Goal: Information Seeking & Learning: Learn about a topic

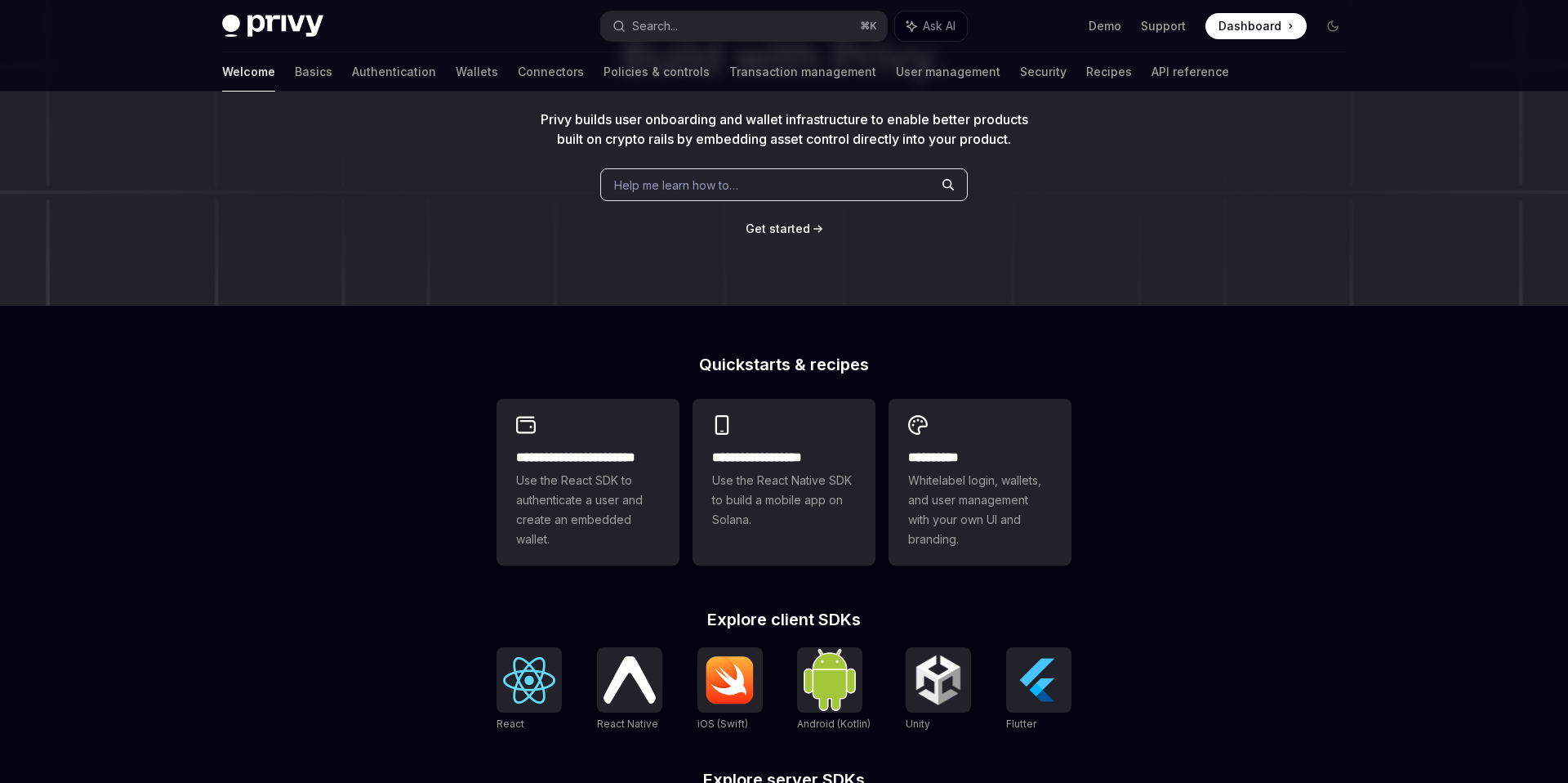
scroll to position [163, 0]
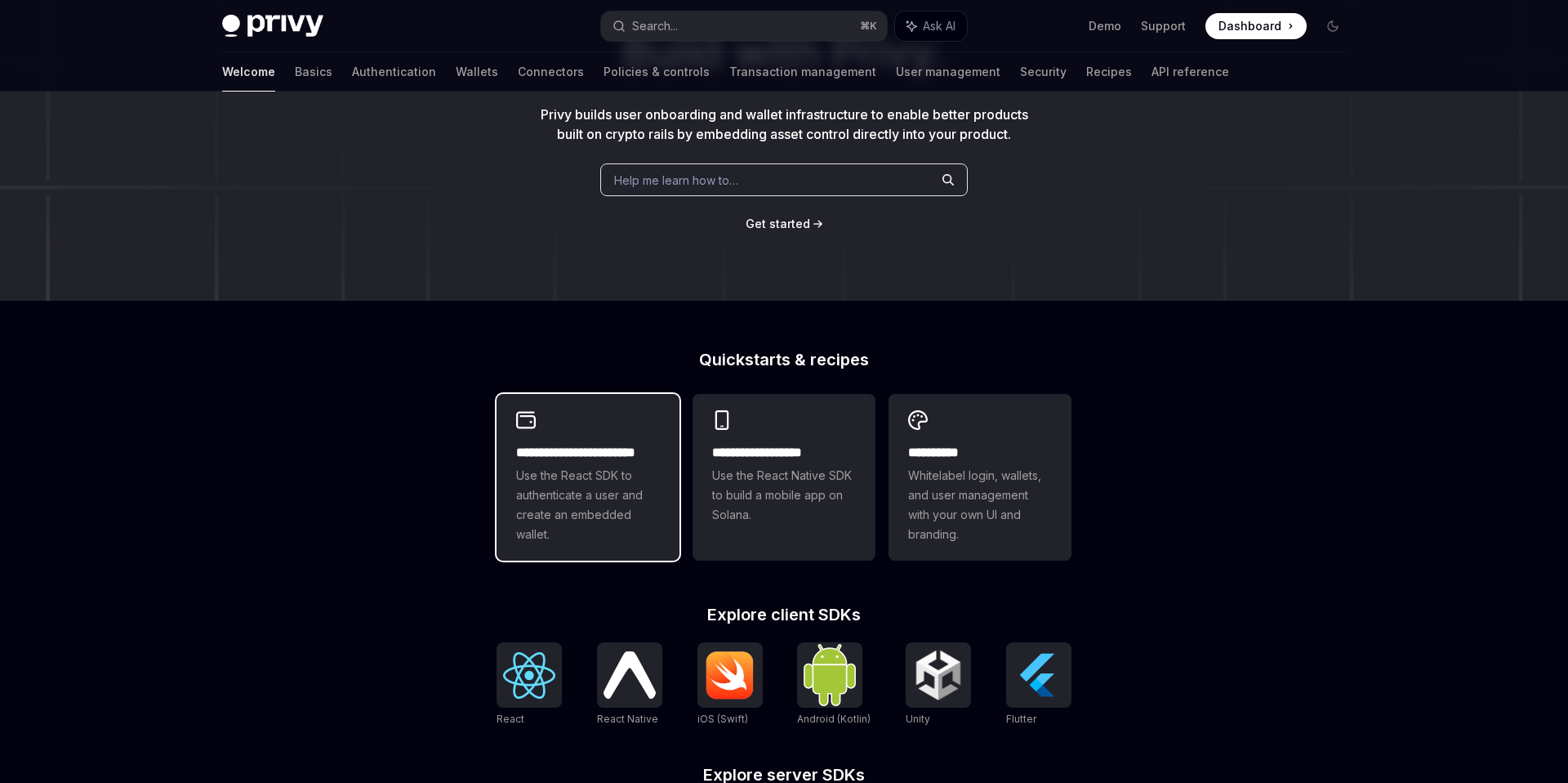
click at [526, 481] on span "Use the React SDK to authenticate a user and create an embedded wallet." at bounding box center [588, 505] width 144 height 78
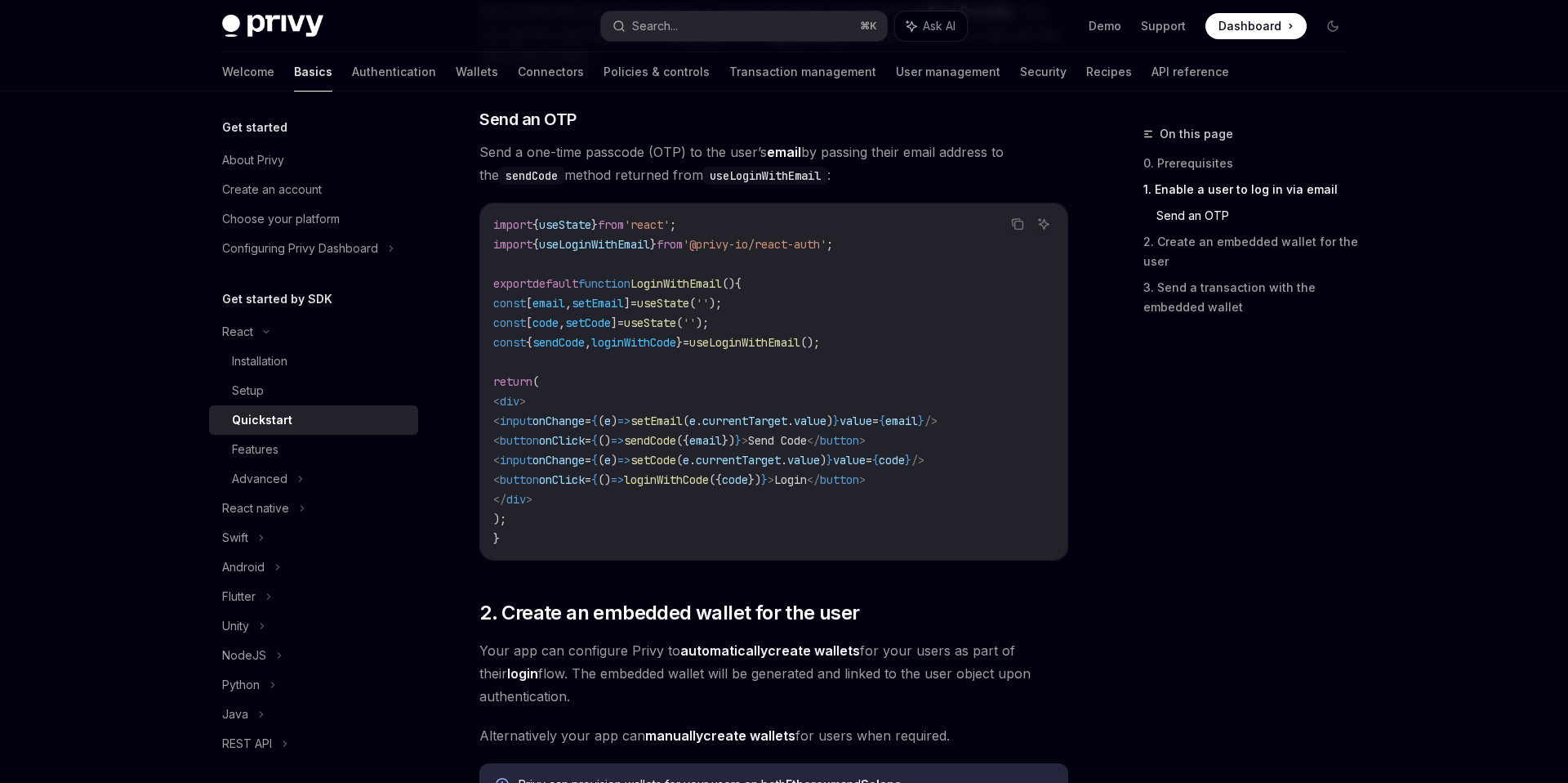
scroll to position [916, 0]
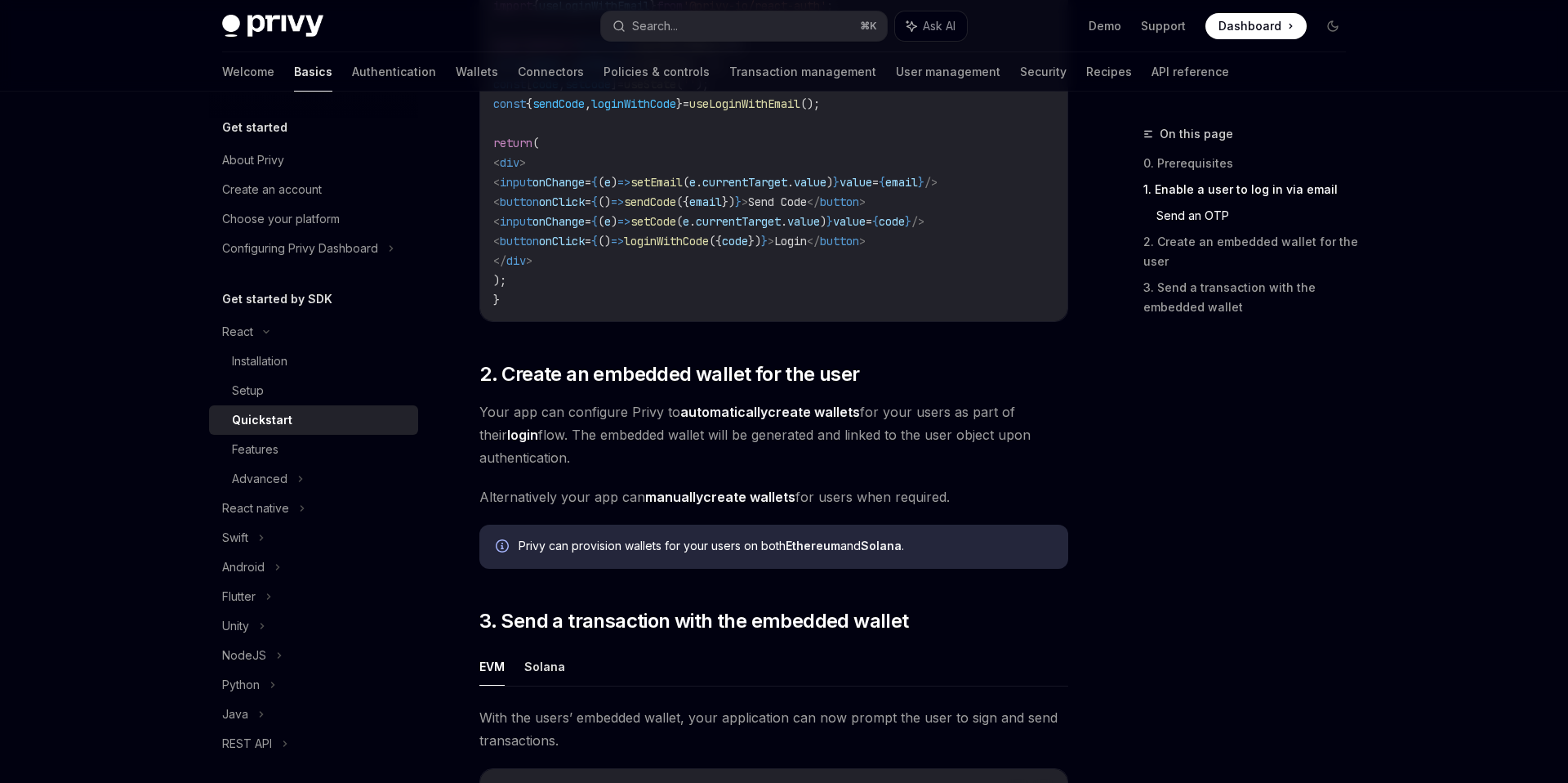
type textarea "*"
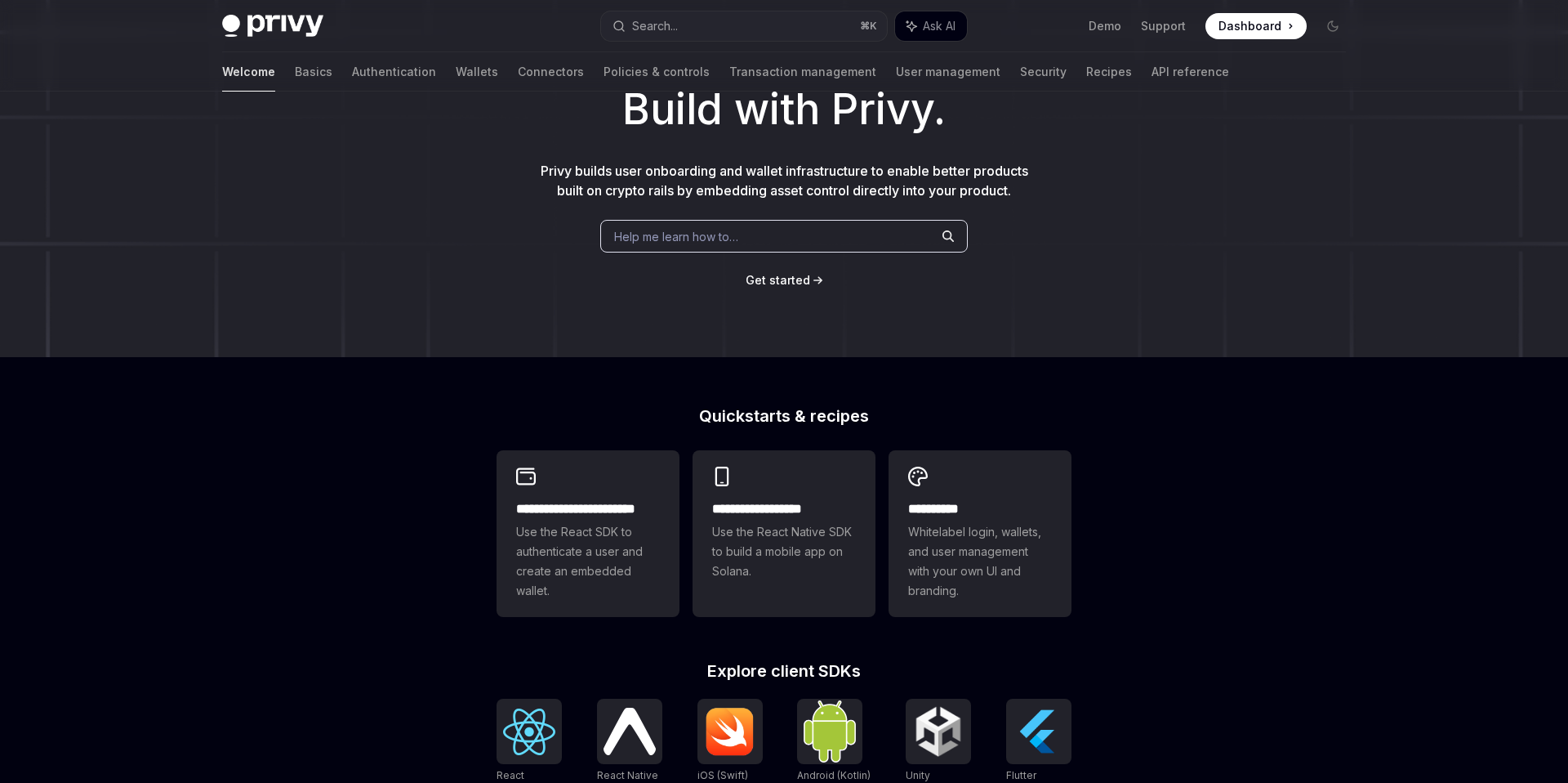
scroll to position [170, 0]
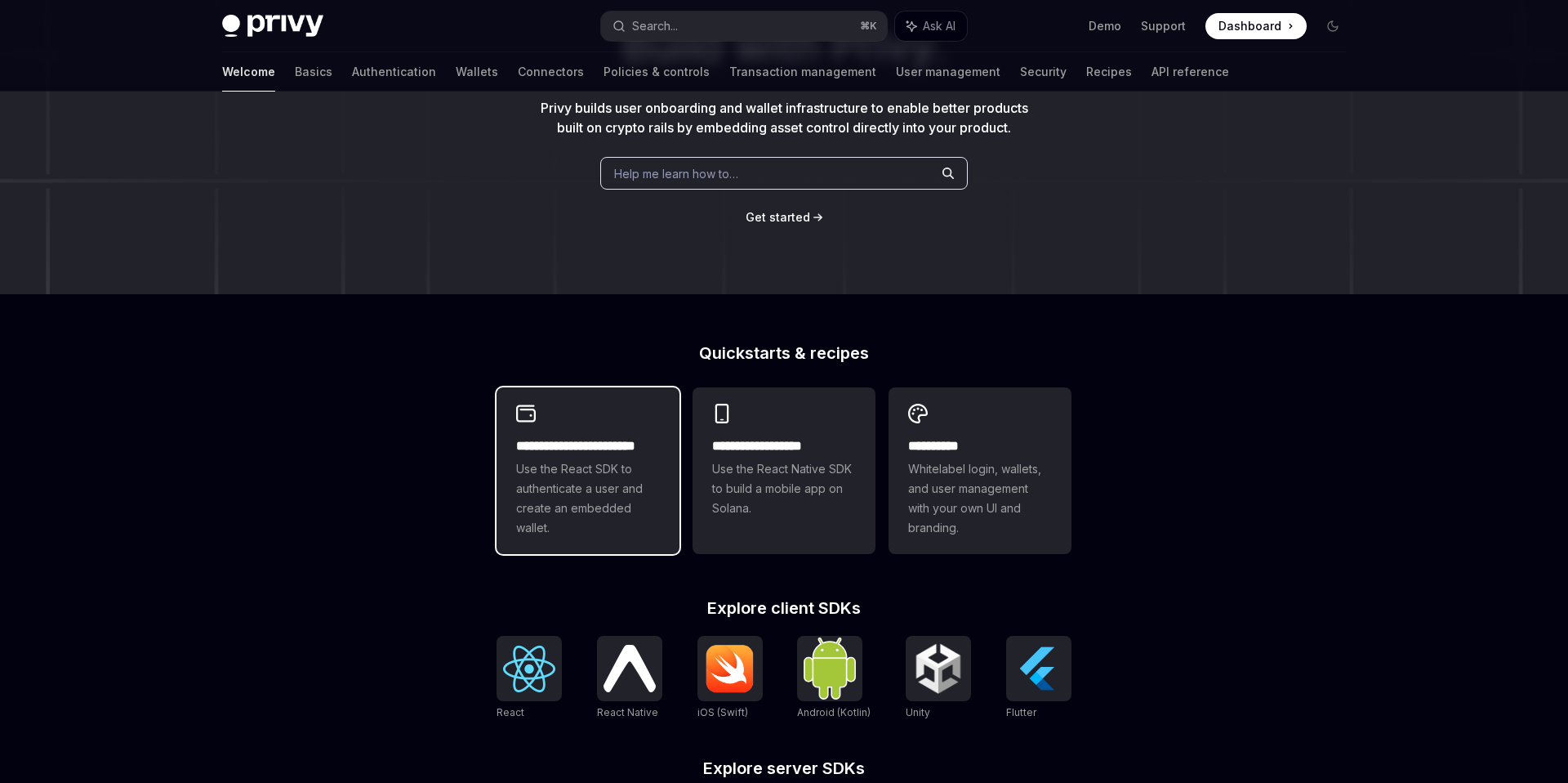
click at [579, 431] on div "**********" at bounding box center [587, 470] width 183 height 167
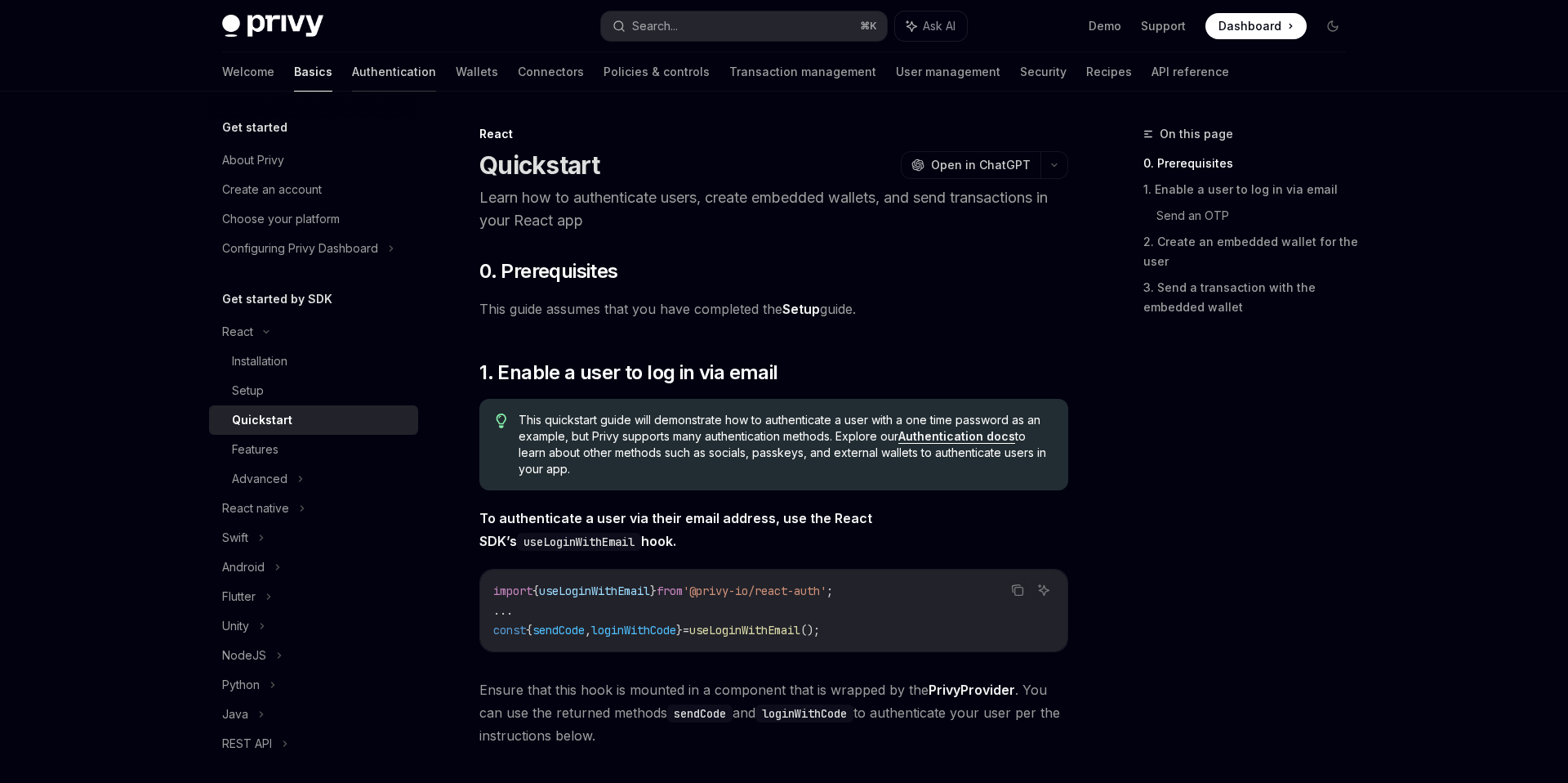
click at [352, 73] on link "Authentication" at bounding box center [394, 72] width 84 height 39
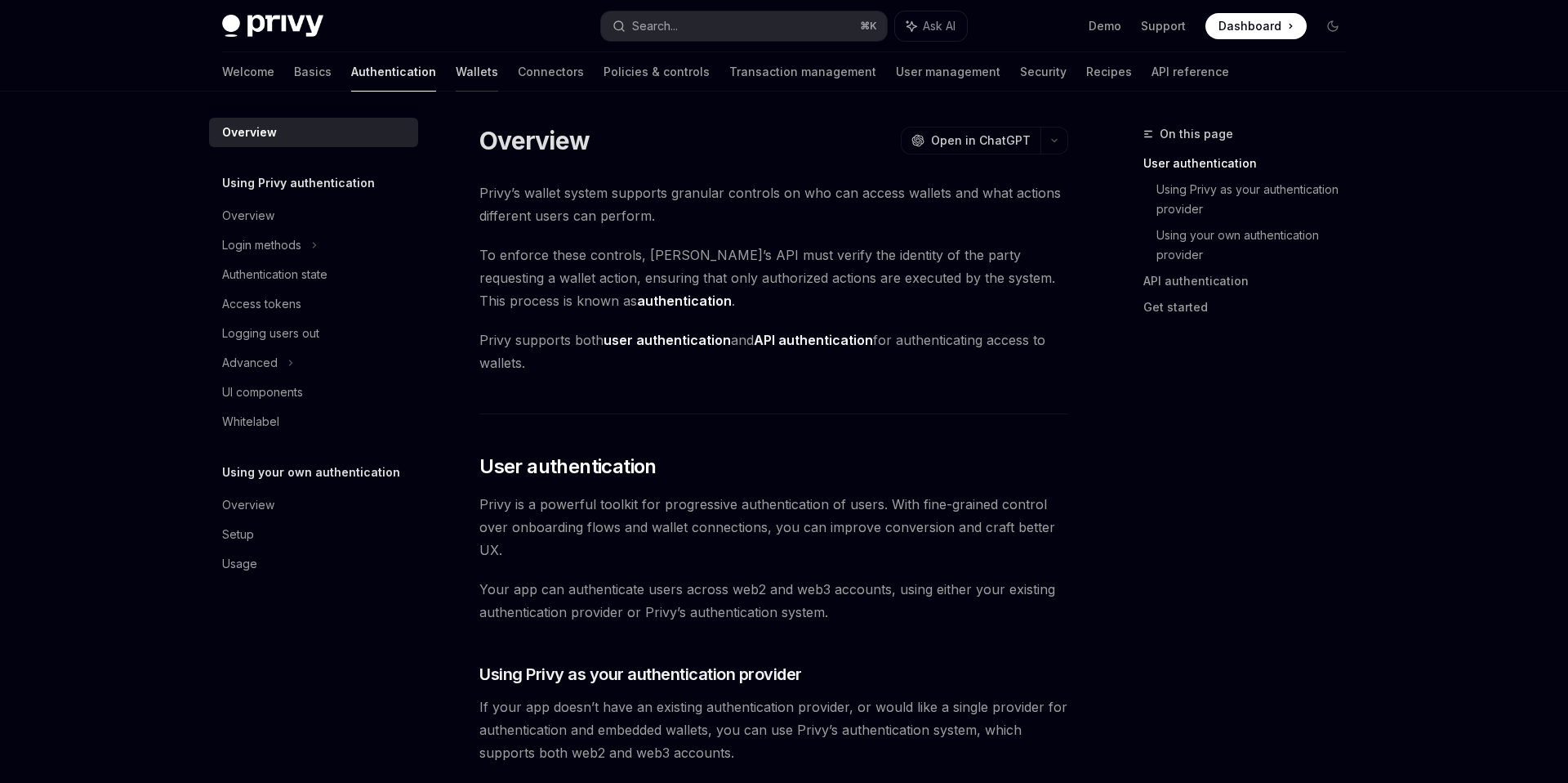
click at [456, 72] on link "Wallets" at bounding box center [477, 72] width 42 height 39
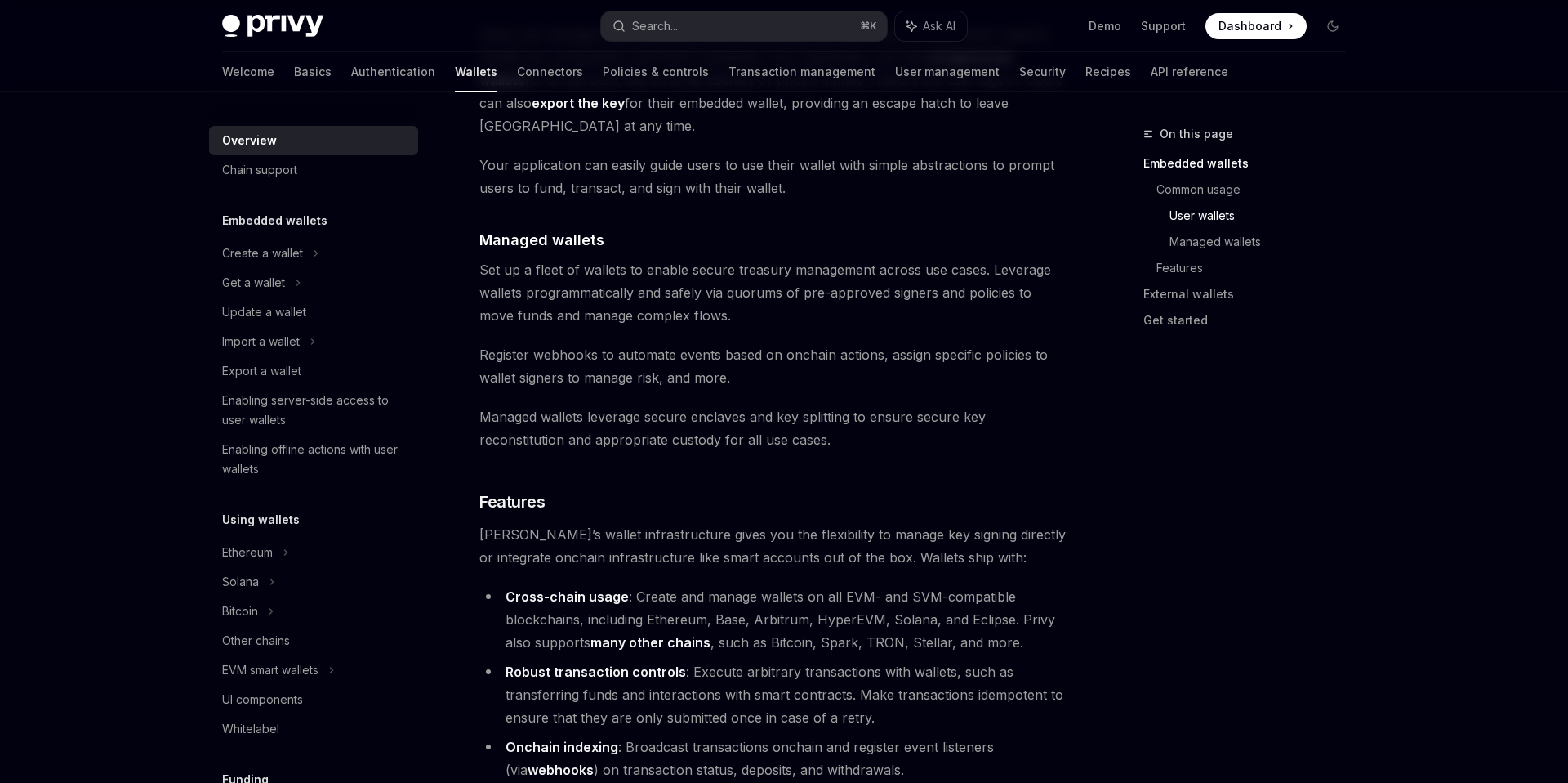
scroll to position [1498, 0]
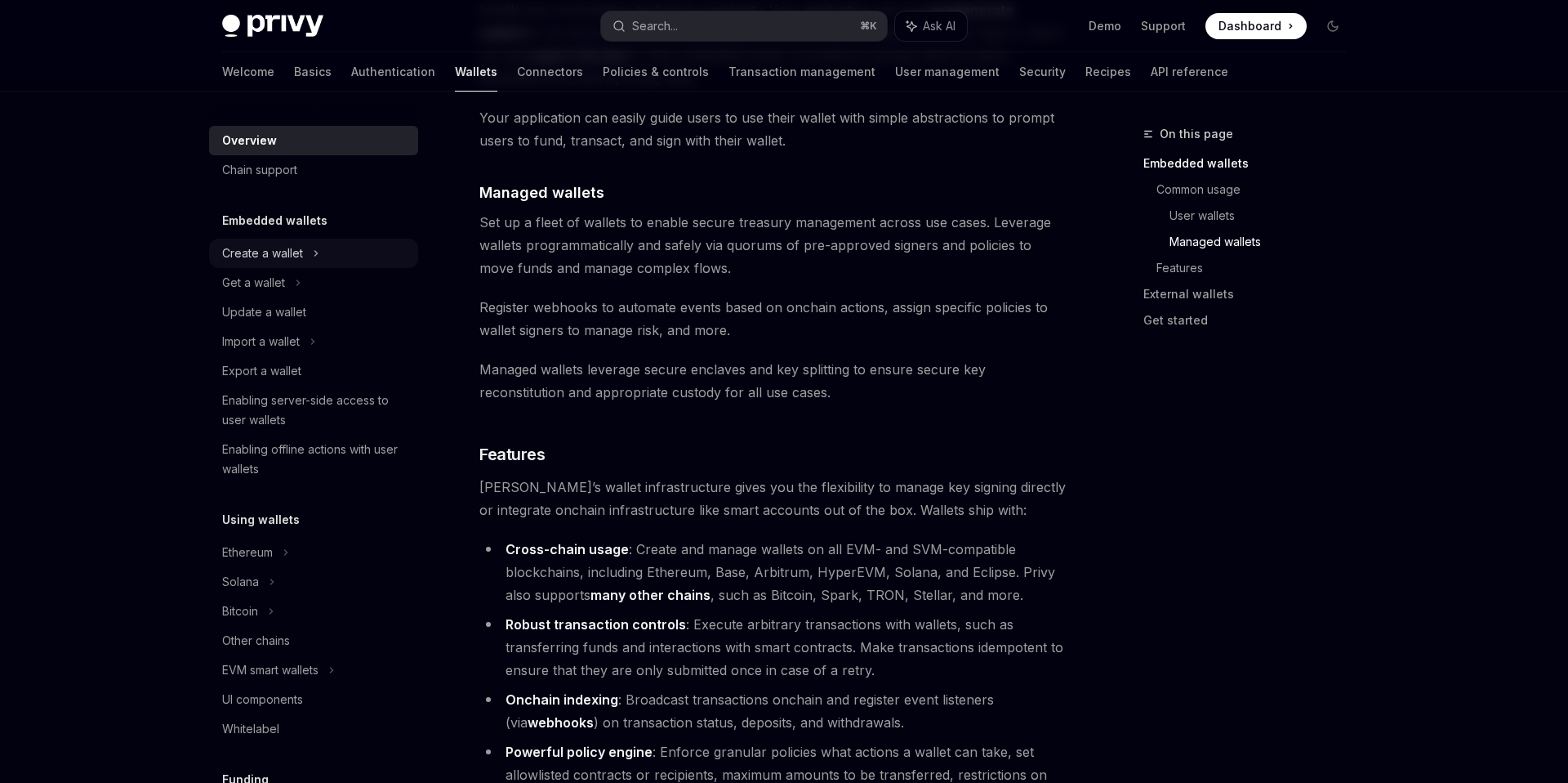
click at [290, 254] on div "Create a wallet" at bounding box center [262, 254] width 81 height 20
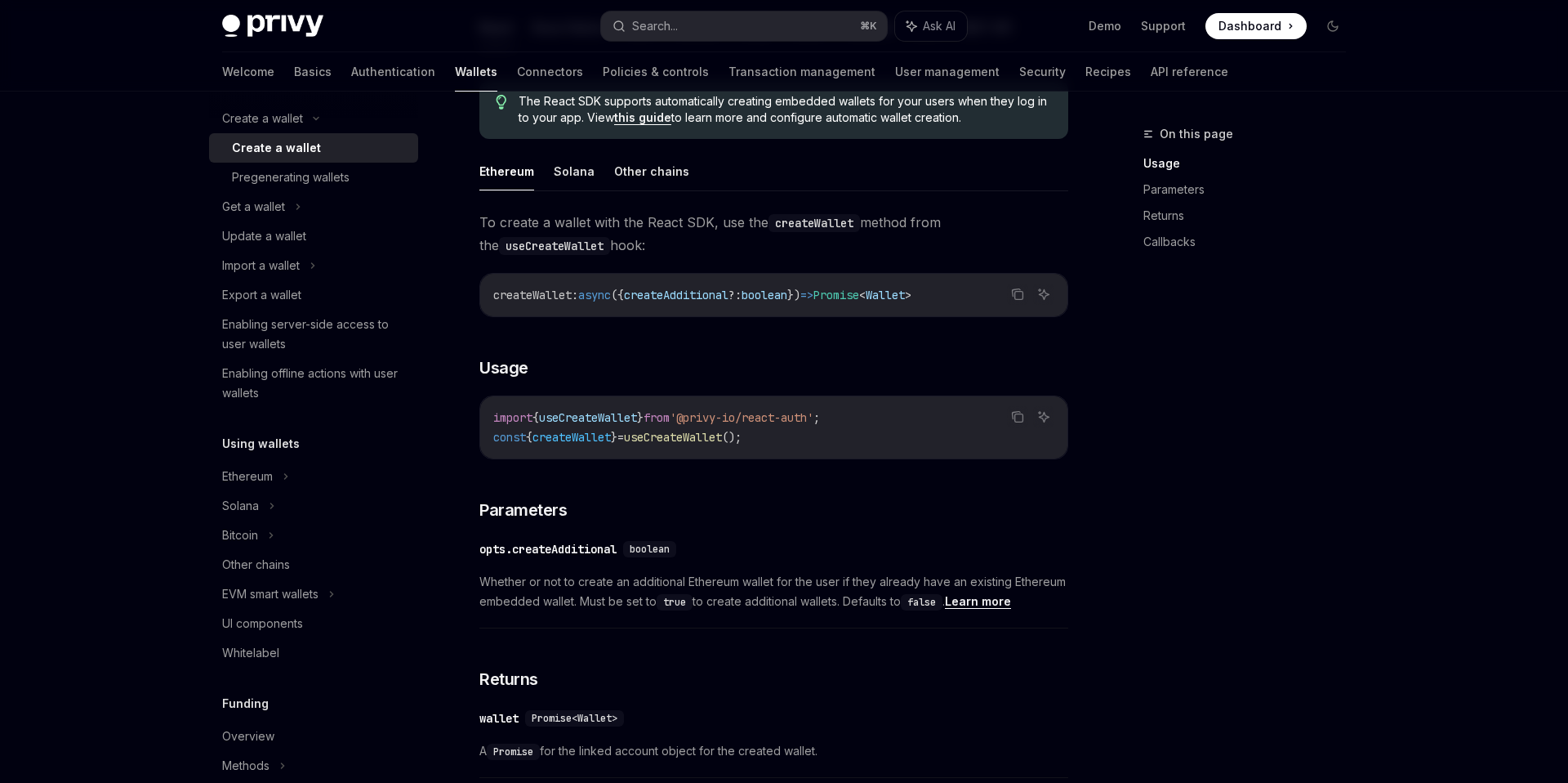
scroll to position [137, 0]
click at [298, 565] on div "Other chains" at bounding box center [315, 562] width 187 height 20
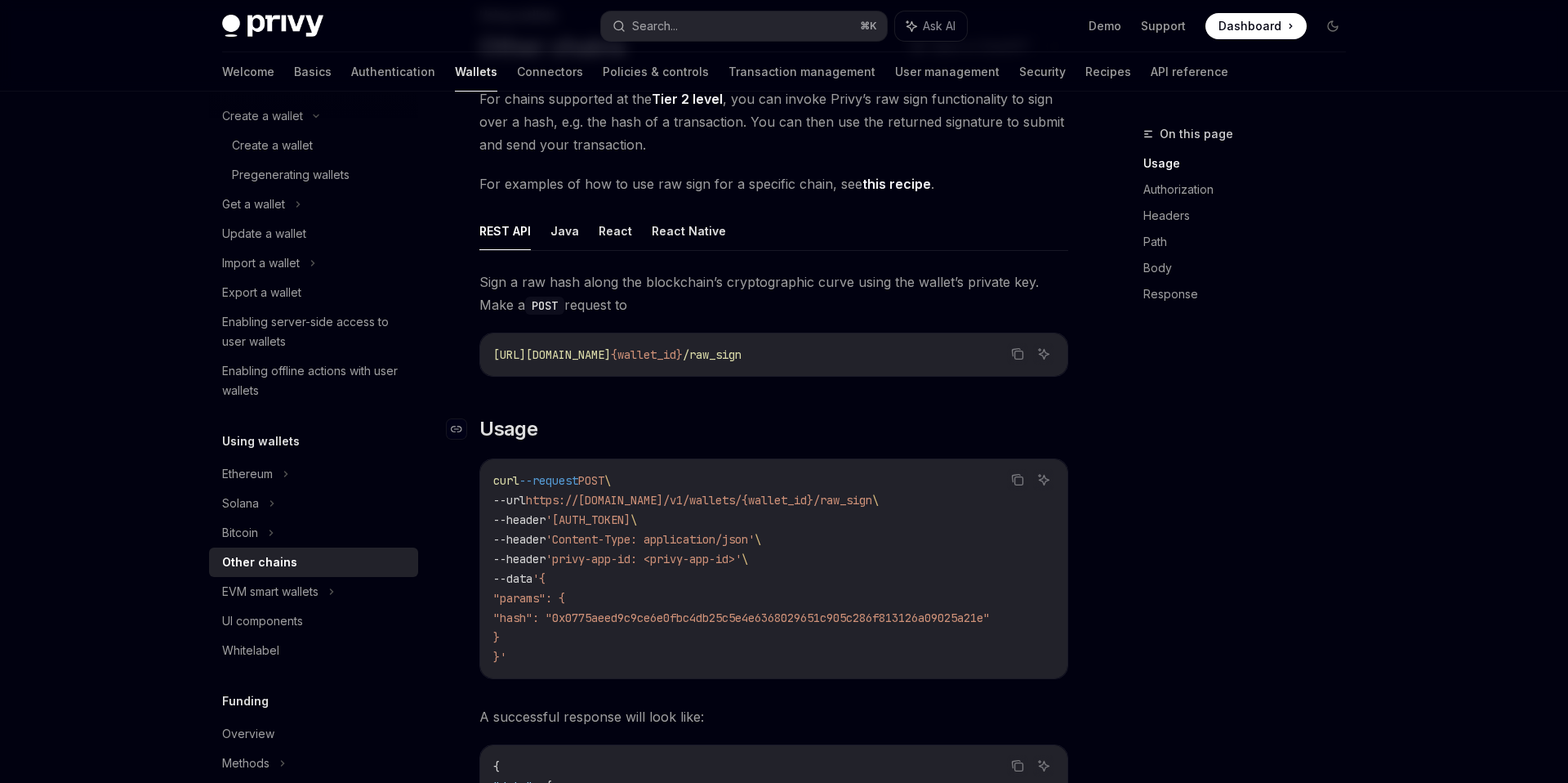
scroll to position [116, 0]
click at [622, 243] on button "React" at bounding box center [615, 233] width 34 height 39
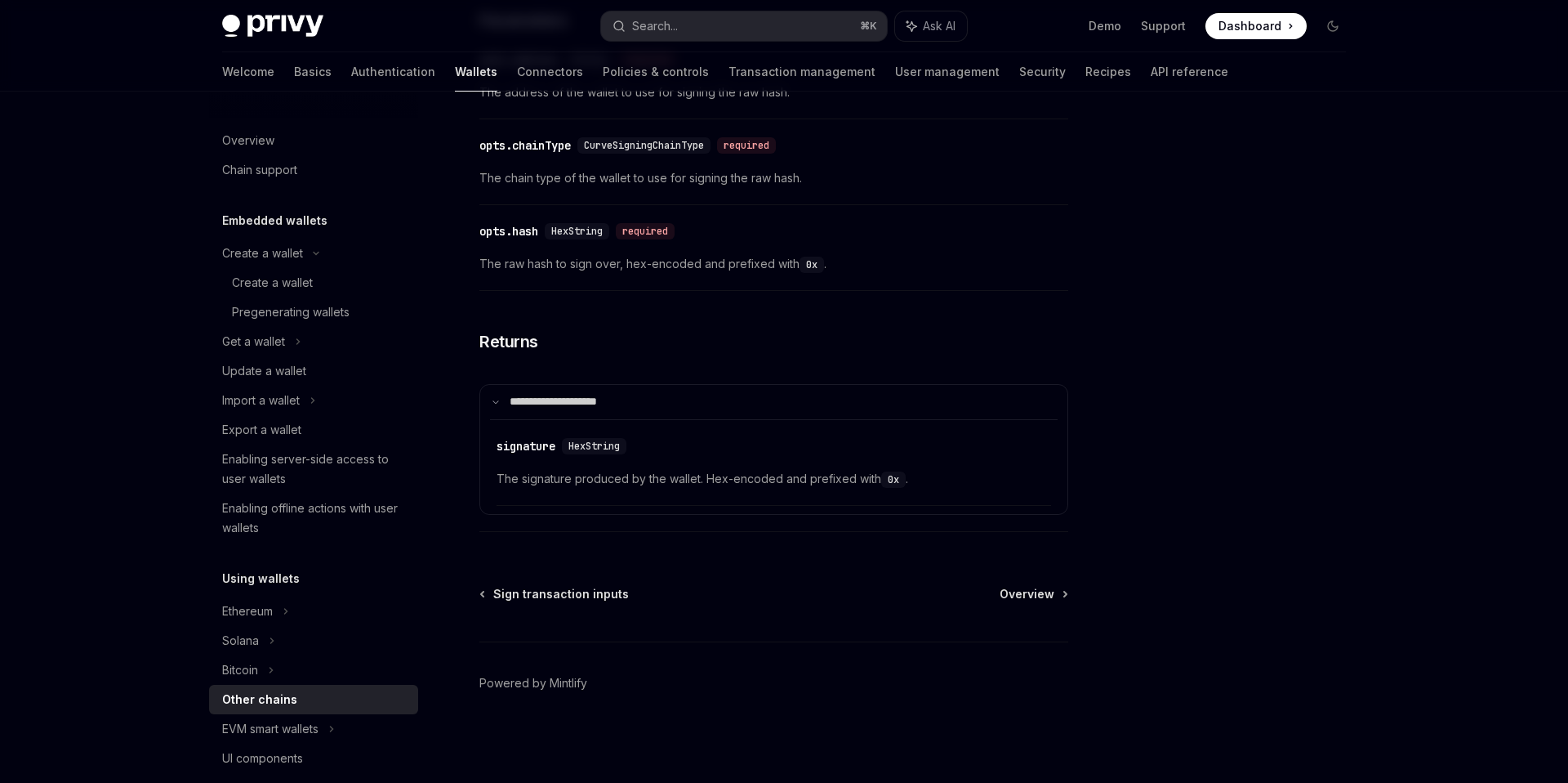
click at [1064, 253] on div "​ opts.hash HexString required The raw hash to sign over, hex-encoded and prefi…" at bounding box center [774, 252] width 589 height 78
type textarea "*"
click at [1194, 235] on div at bounding box center [1234, 453] width 249 height 659
